Goal: Information Seeking & Learning: Learn about a topic

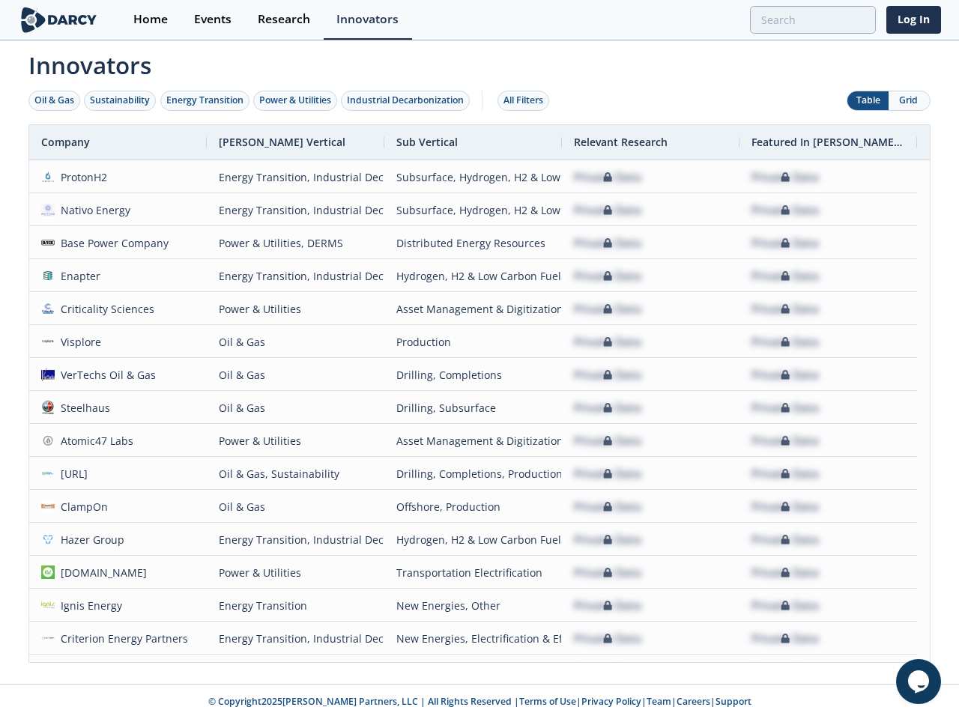
click at [55, 100] on div "Oil & Gas" at bounding box center [54, 100] width 40 height 13
click at [121, 100] on div "Sustainability" at bounding box center [120, 100] width 60 height 13
click at [205, 100] on div "Energy Transition" at bounding box center [204, 100] width 77 height 13
click at [297, 100] on div "Power & Utilities" at bounding box center [295, 100] width 72 height 13
click at [408, 100] on div "Industrial Decarbonization" at bounding box center [405, 100] width 117 height 13
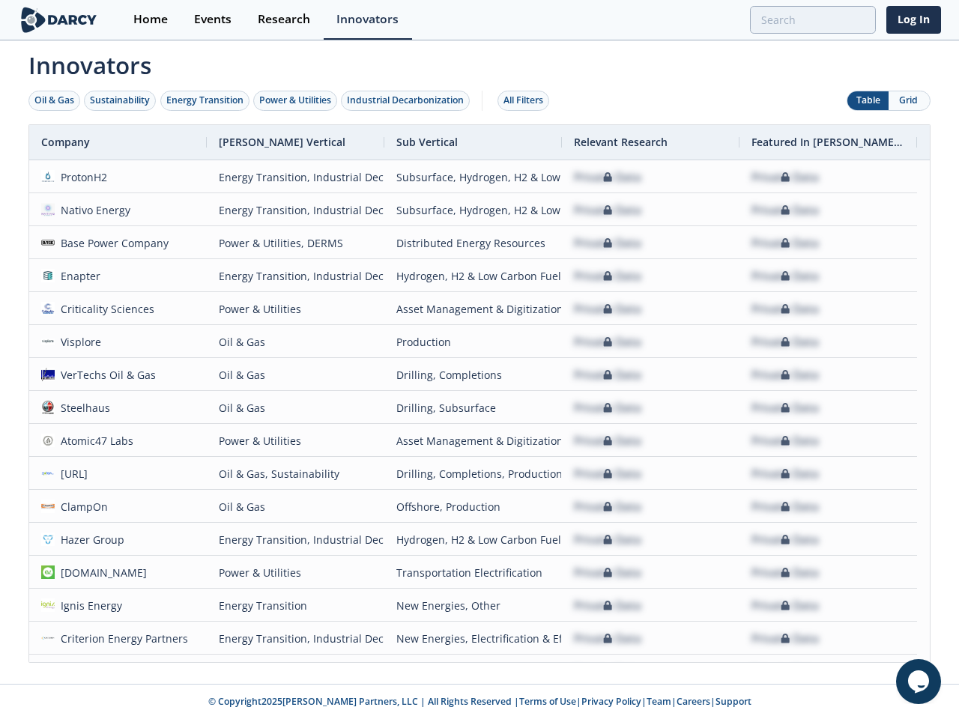
click at [527, 100] on div "All Filters" at bounding box center [523, 100] width 40 height 13
